Goal: Find specific page/section: Find specific page/section

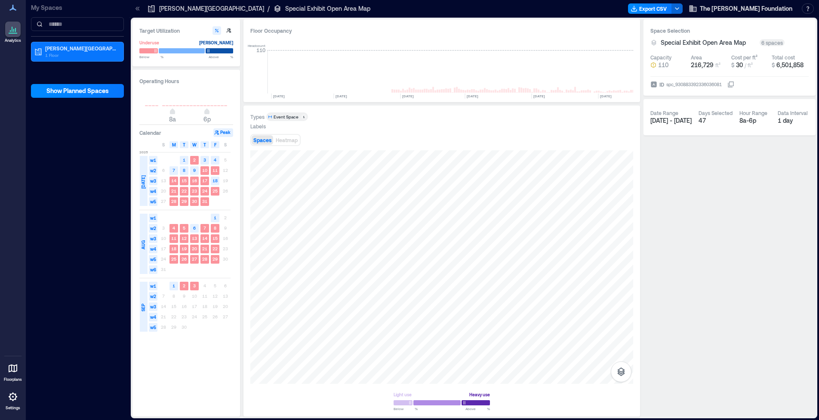
scroll to position [0, 2788]
click at [66, 50] on p "[PERSON_NAME][GEOGRAPHIC_DATA]" at bounding box center [81, 48] width 72 height 7
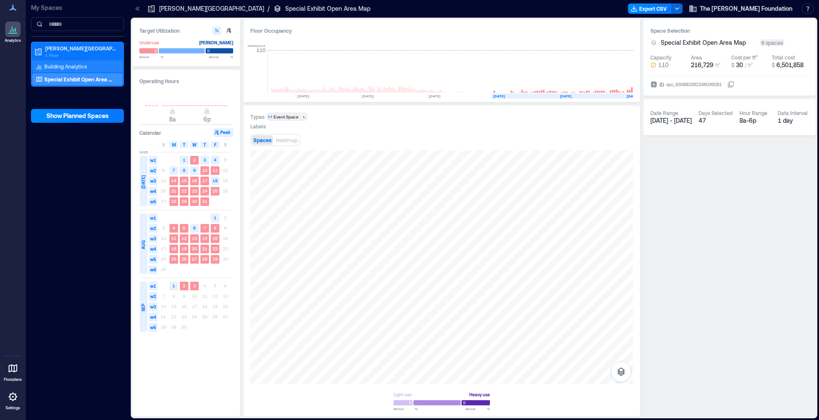
click at [71, 68] on p "Building Analytics" at bounding box center [65, 66] width 43 height 7
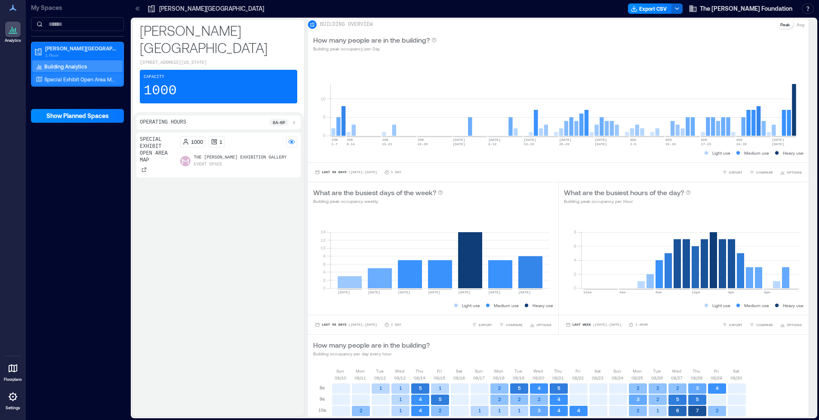
click at [70, 78] on p "Special Exhibit Open Area Map" at bounding box center [79, 79] width 71 height 7
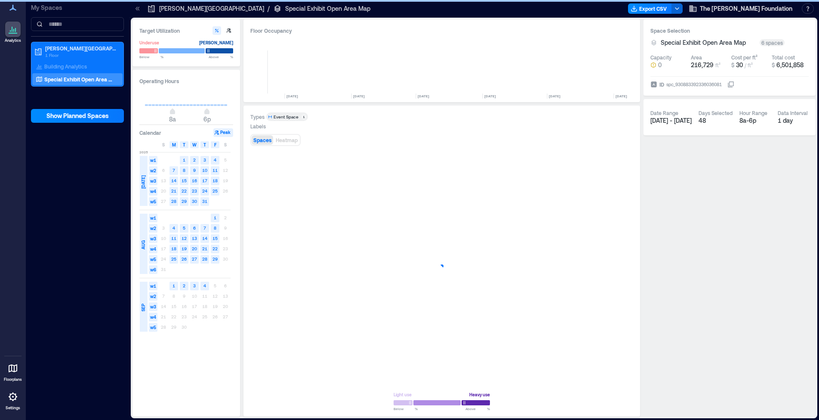
scroll to position [0, 2790]
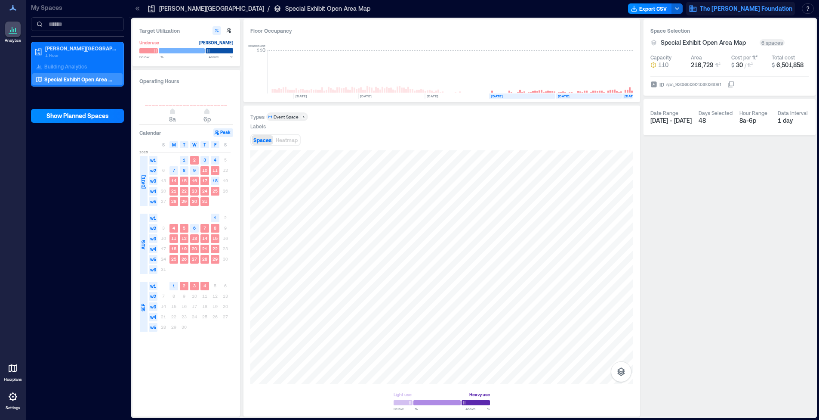
click at [737, 10] on span "The [PERSON_NAME] Foundation" at bounding box center [746, 8] width 93 height 9
click at [14, 400] on icon at bounding box center [13, 396] width 10 height 10
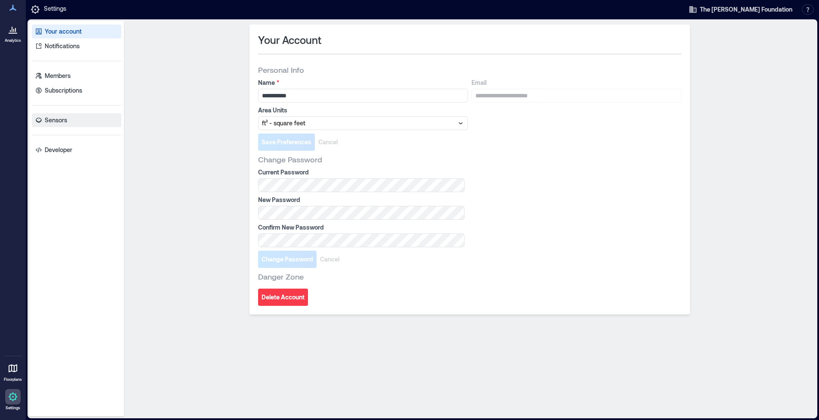
click at [62, 125] on link "Sensors" at bounding box center [77, 120] width 90 height 14
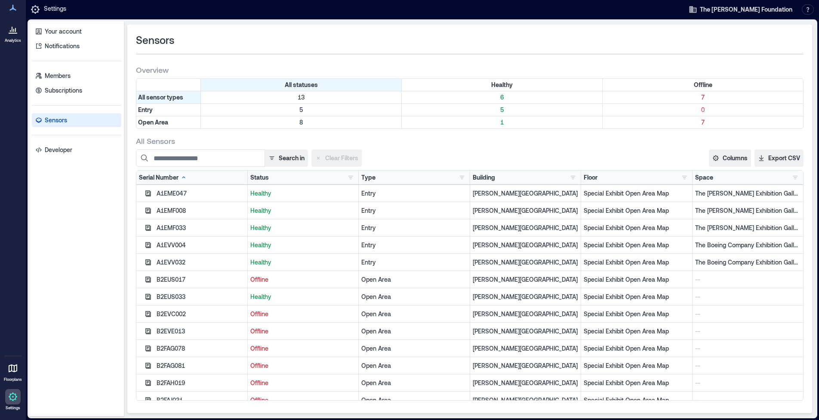
scroll to position [9, 0]
